Goal: Task Accomplishment & Management: Manage account settings

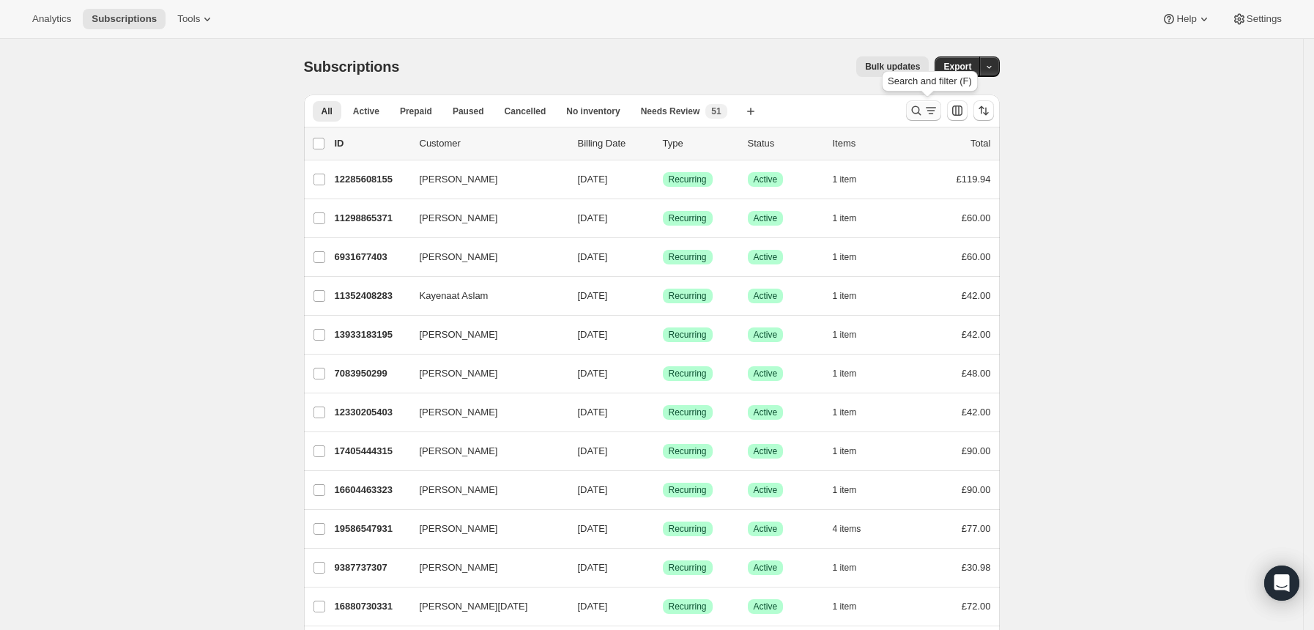
click at [920, 104] on icon "Search and filter results" at bounding box center [916, 110] width 15 height 15
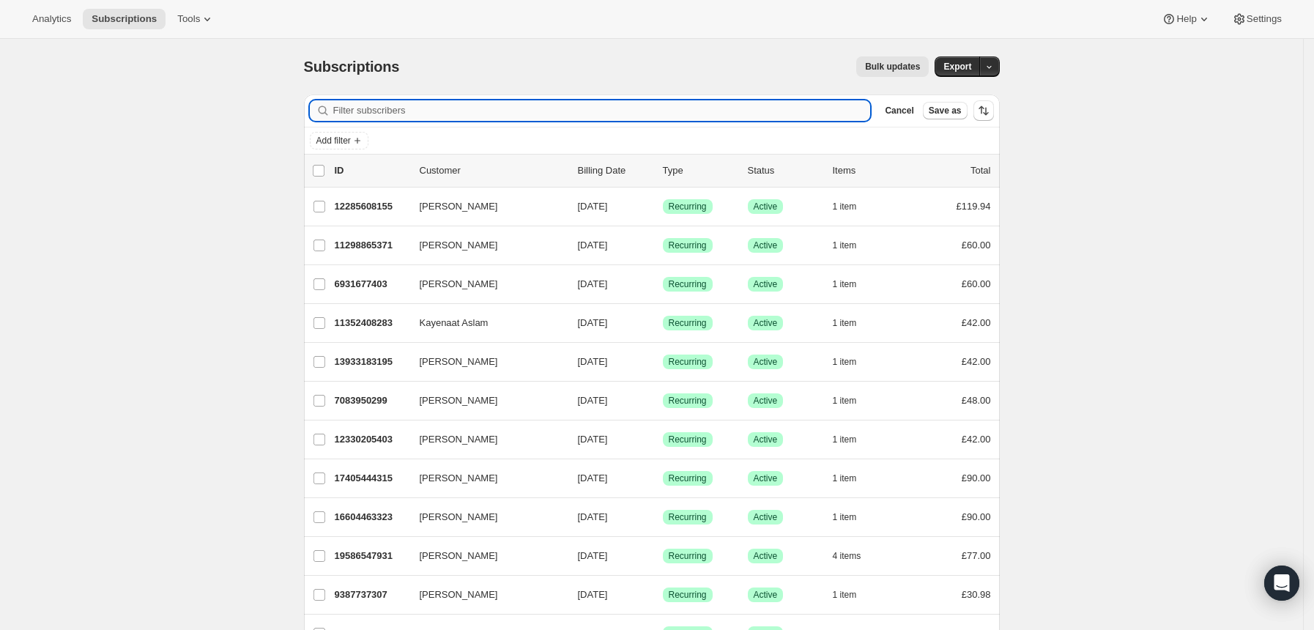
click at [781, 110] on input "Filter subscribers" at bounding box center [602, 110] width 538 height 21
type input "devpatel17@hotmail.com"
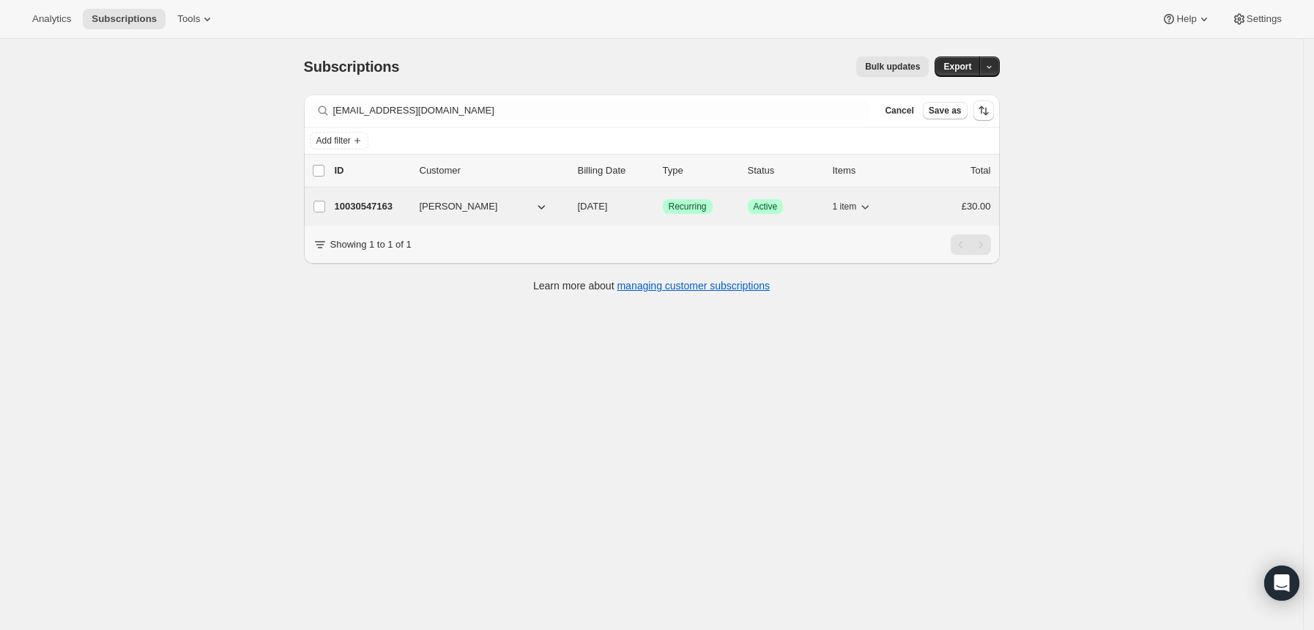
click at [733, 202] on div "Success Recurring" at bounding box center [699, 206] width 73 height 15
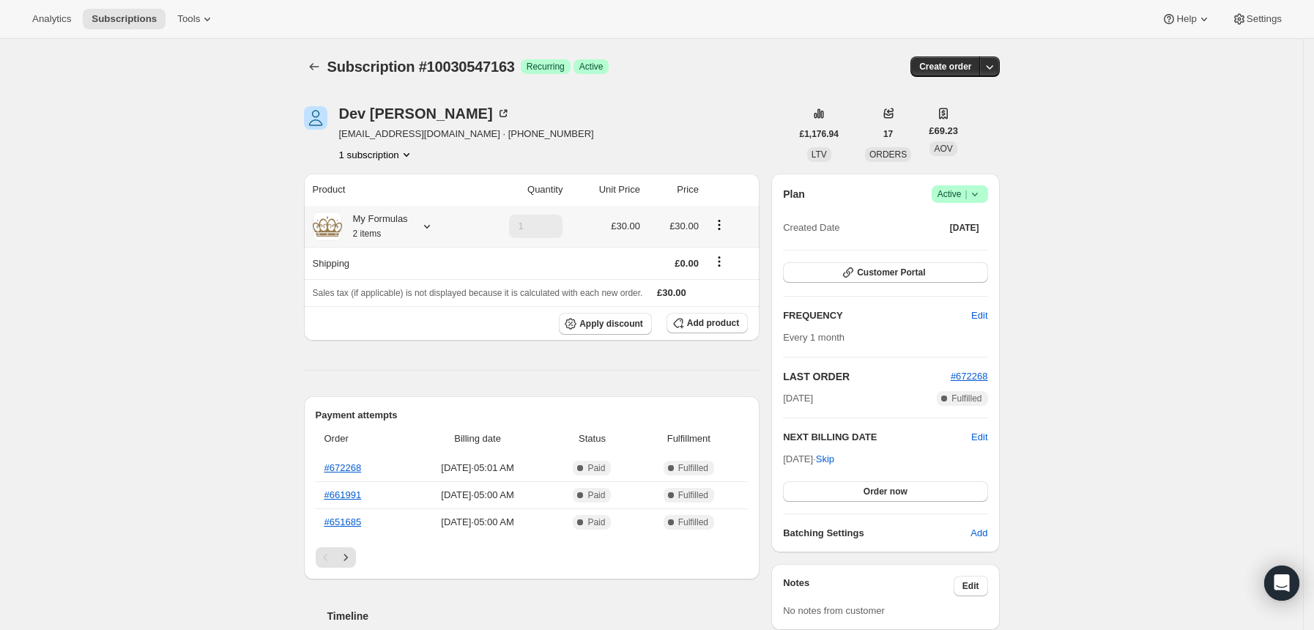
click at [423, 225] on div at bounding box center [424, 226] width 21 height 15
click at [432, 223] on icon at bounding box center [427, 226] width 15 height 15
click at [380, 312] on span "Edit box" at bounding box center [380, 317] width 34 height 12
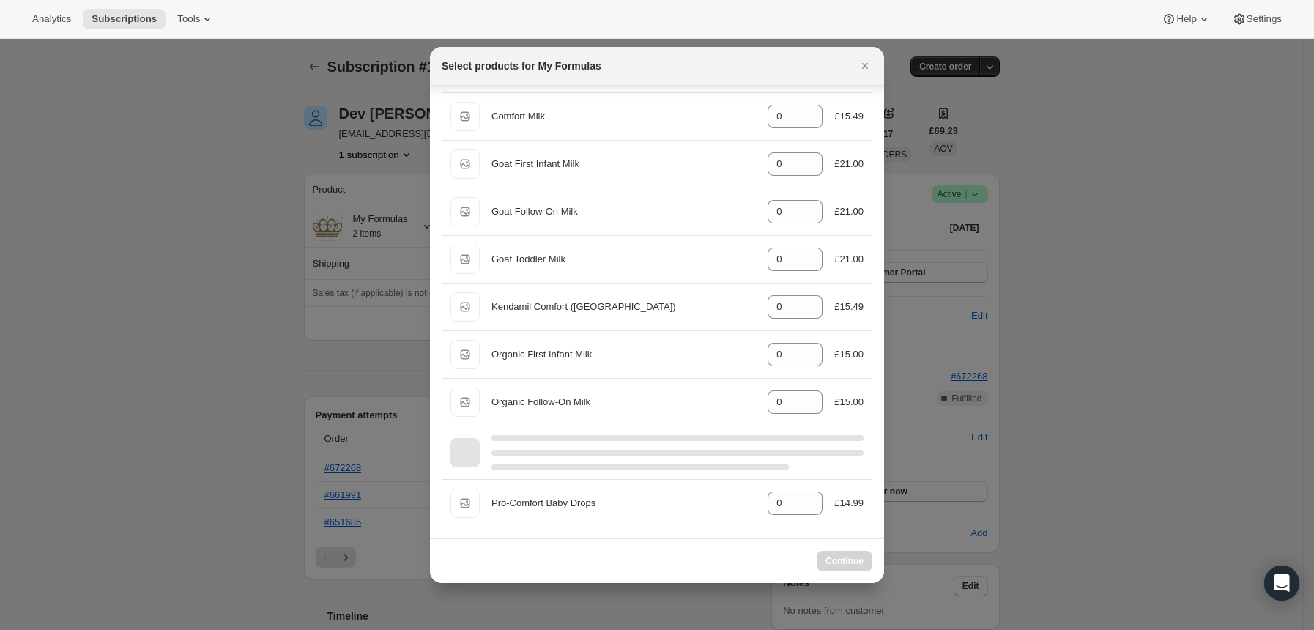
scroll to position [344, 0]
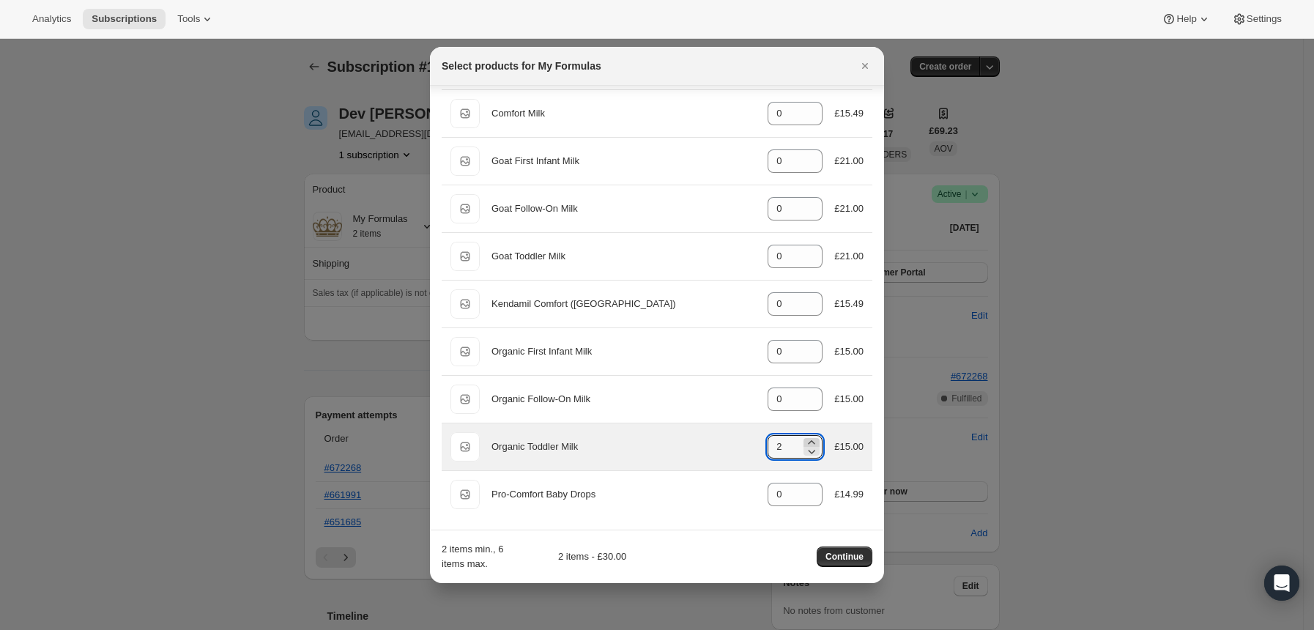
click at [805, 440] on icon ":re5:" at bounding box center [812, 442] width 15 height 15
type input "4"
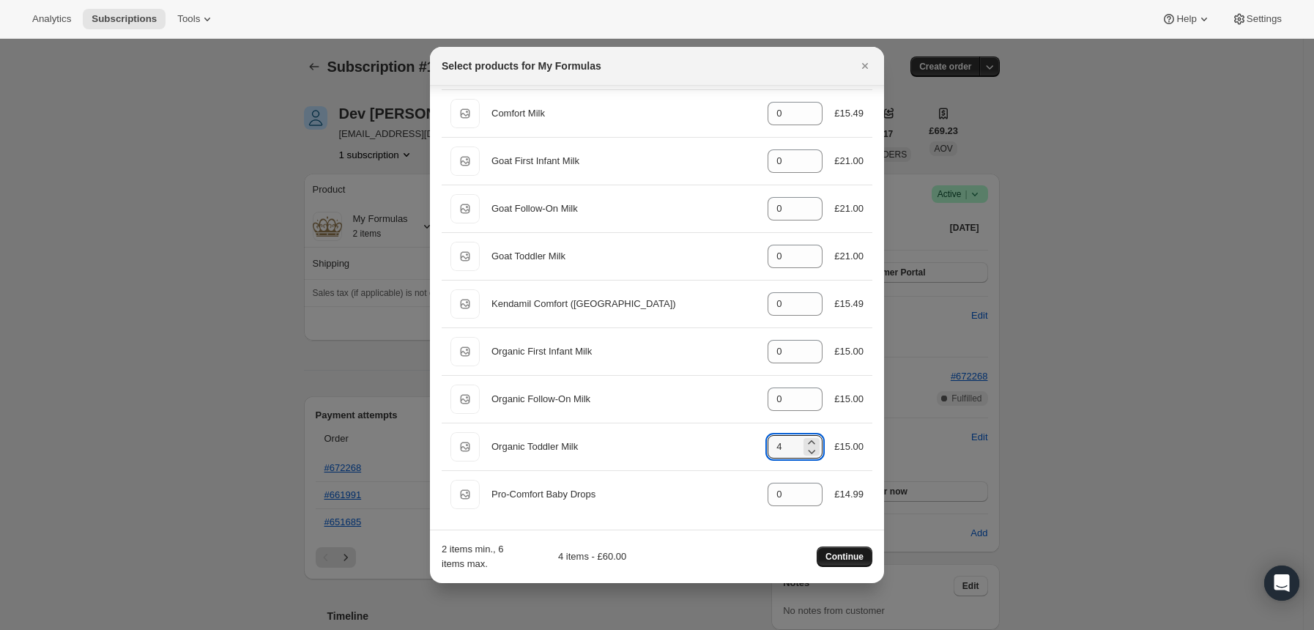
click at [852, 558] on span "Continue" at bounding box center [845, 557] width 38 height 12
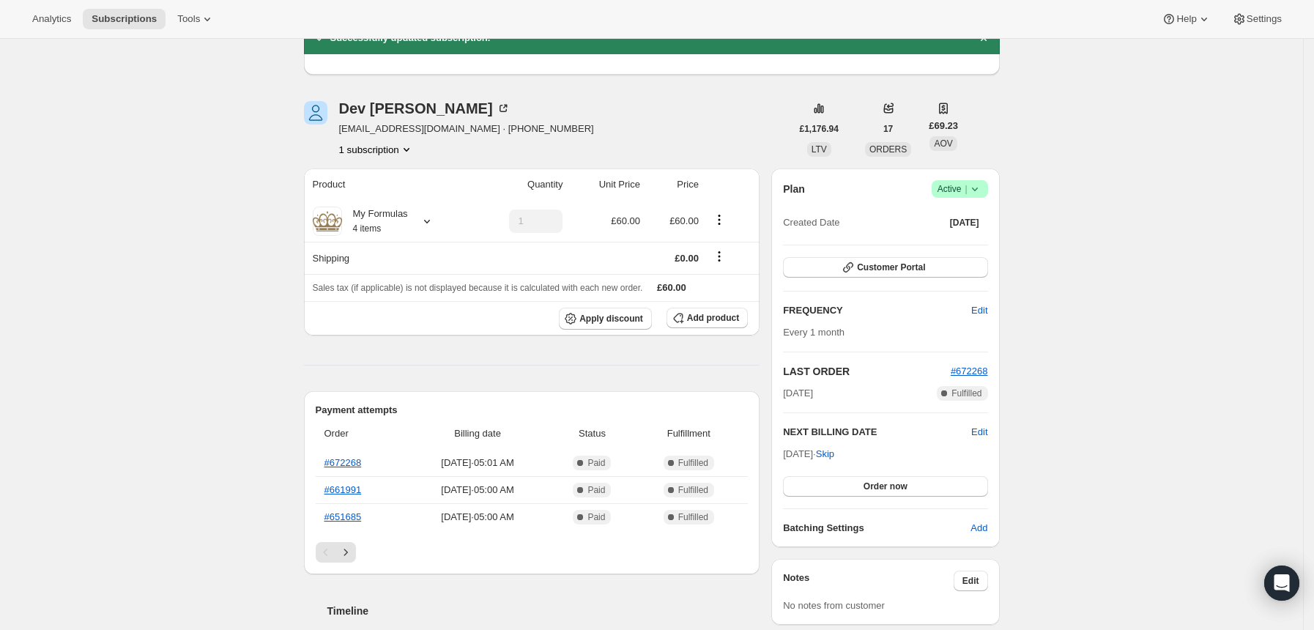
scroll to position [195, 0]
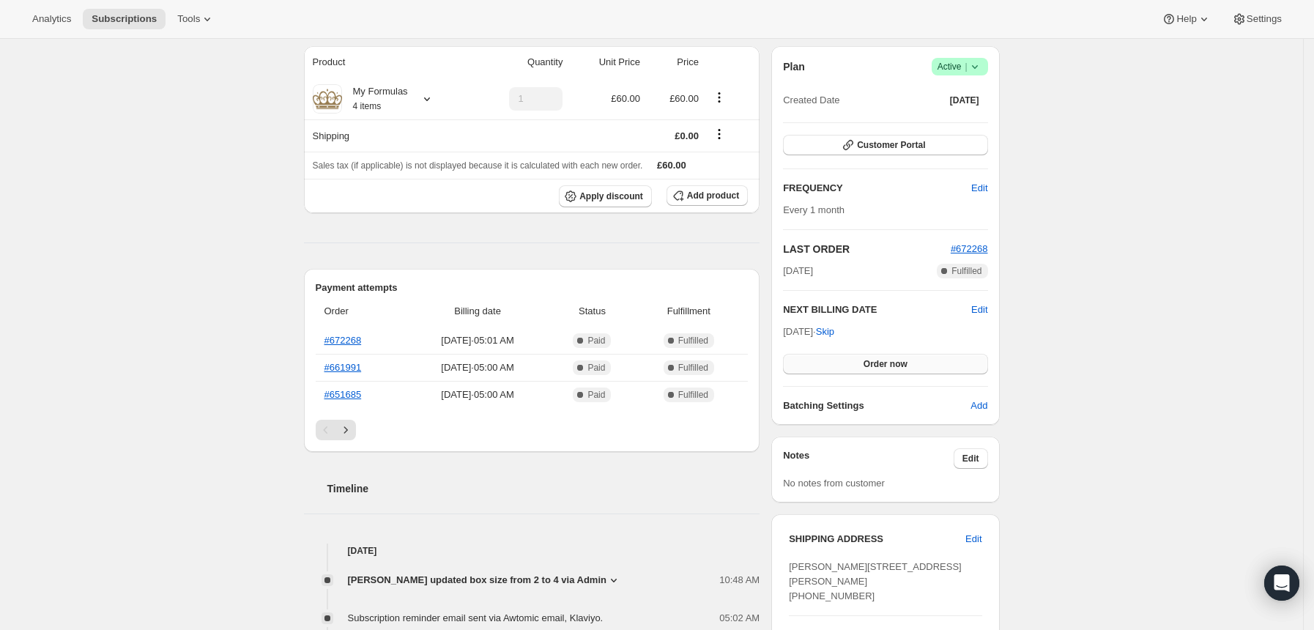
click at [919, 361] on button "Order now" at bounding box center [885, 364] width 204 height 21
click at [919, 361] on span "Click to confirm" at bounding box center [885, 364] width 67 height 12
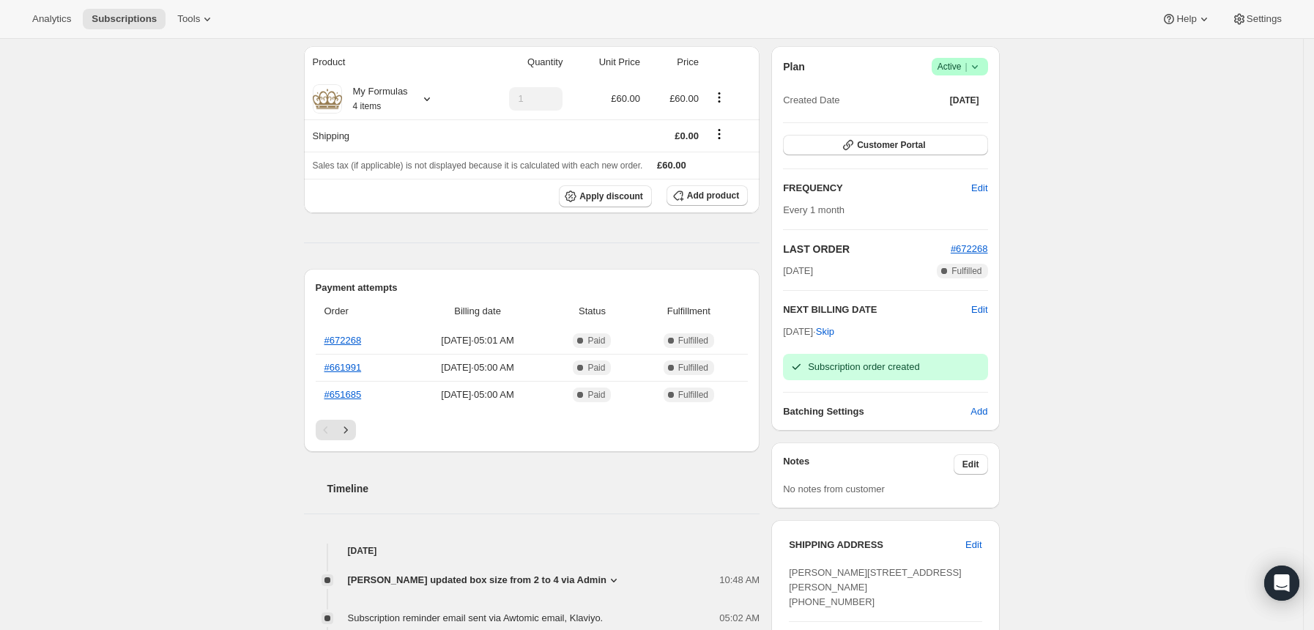
click at [976, 72] on icon at bounding box center [975, 66] width 15 height 15
click at [956, 122] on span "Cancel subscription" at bounding box center [966, 120] width 83 height 11
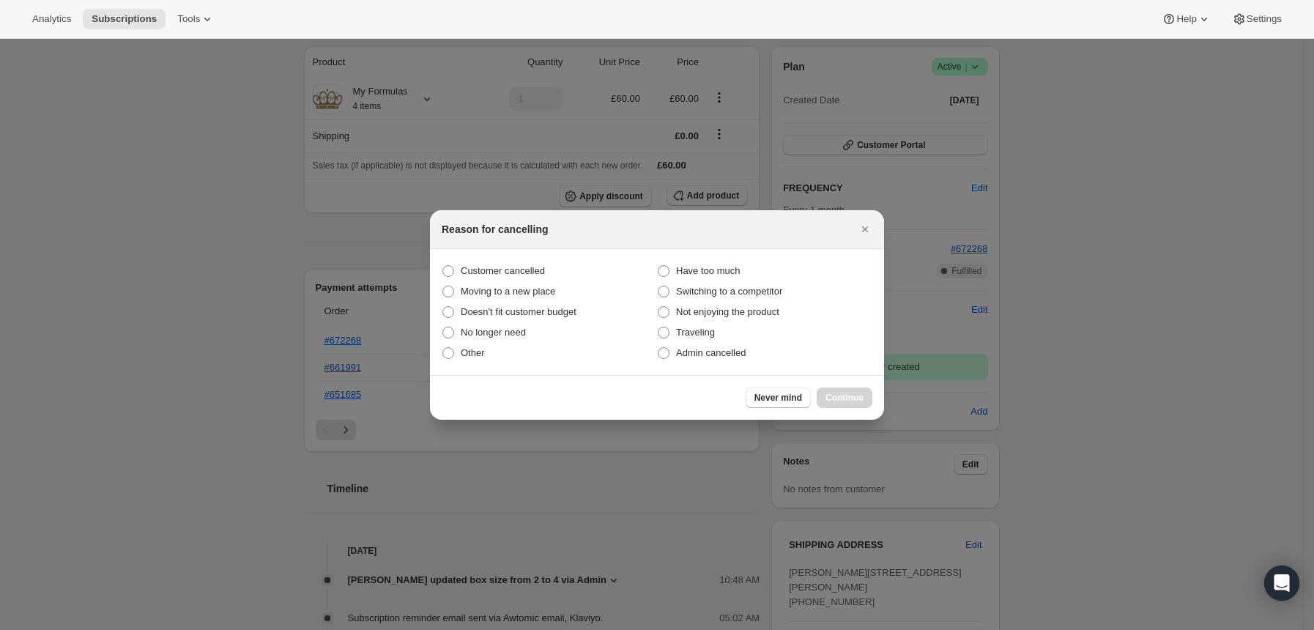
click at [512, 259] on section "Customer cancelled Have too much Moving to a new place Switching to a competito…" at bounding box center [657, 312] width 454 height 126
click at [543, 271] on span "Customer cancelled" at bounding box center [503, 270] width 84 height 11
click at [443, 266] on input "Customer cancelled" at bounding box center [443, 265] width 1 height 1
radio input "true"
click at [851, 391] on button "Continue" at bounding box center [845, 398] width 56 height 21
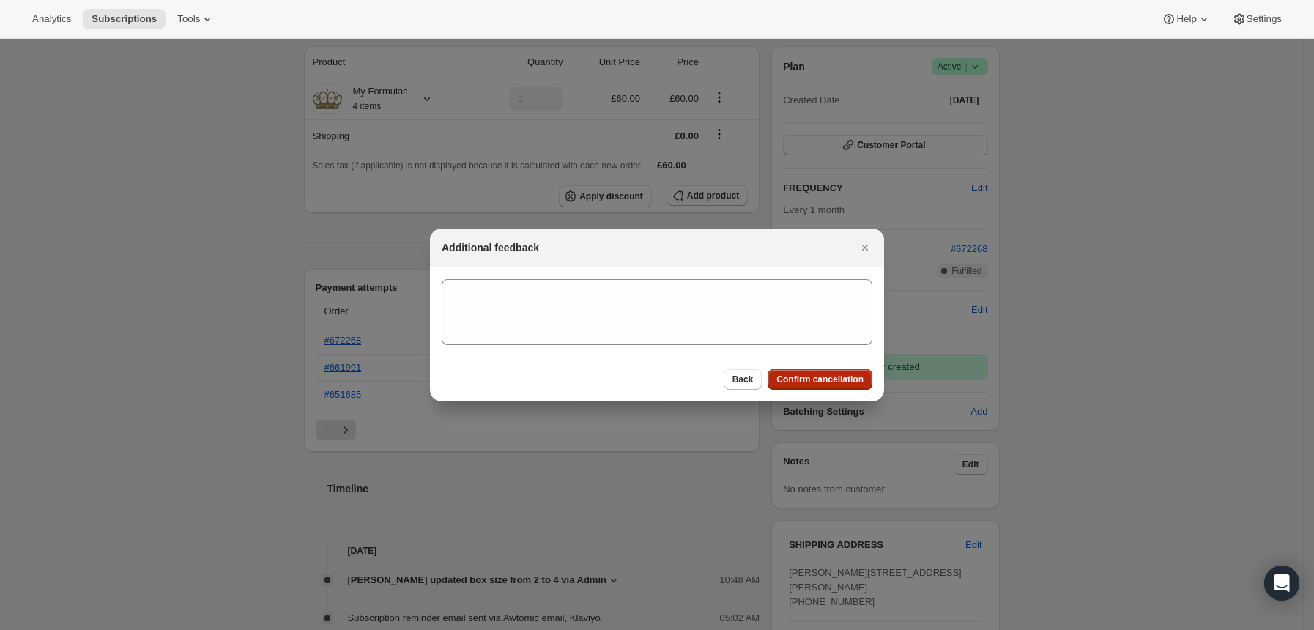
click at [825, 372] on button "Confirm cancellation" at bounding box center [820, 379] width 105 height 21
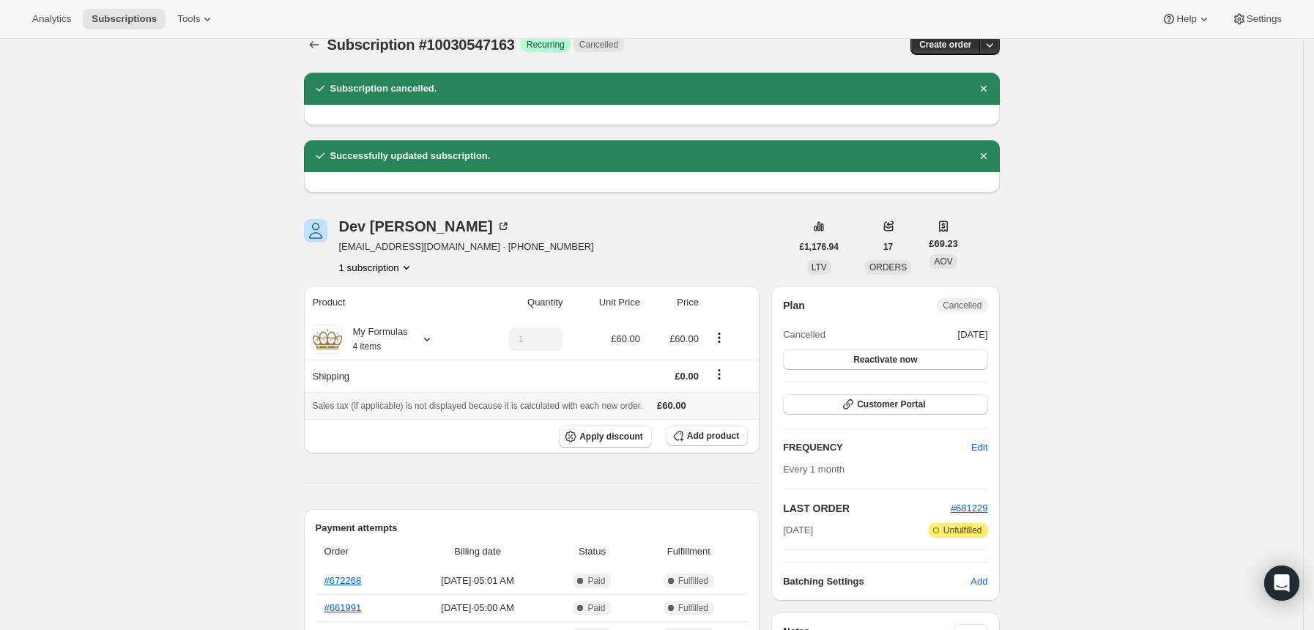
scroll to position [0, 0]
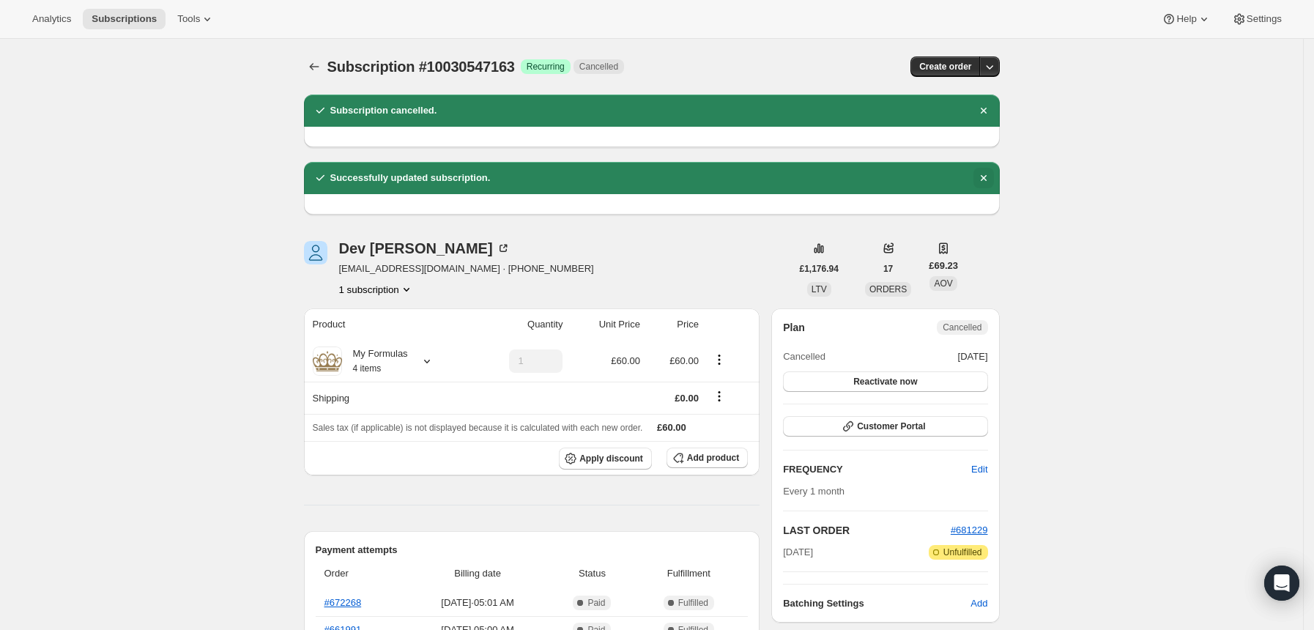
click at [991, 174] on icon "Dismiss notification" at bounding box center [984, 178] width 15 height 15
